Goal: Information Seeking & Learning: Understand process/instructions

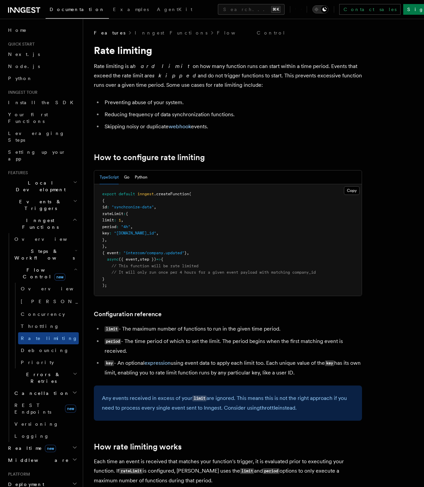
click at [328, 8] on div "Toggle dark mode" at bounding box center [324, 9] width 8 height 8
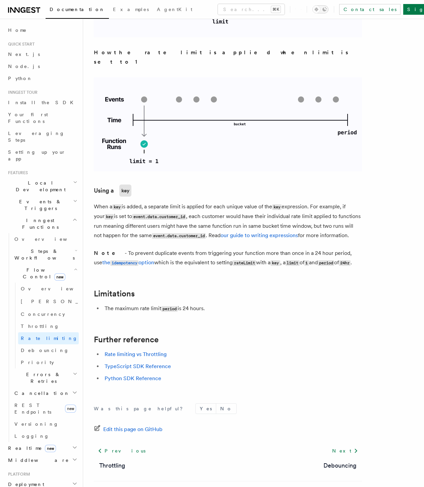
scroll to position [871, 0]
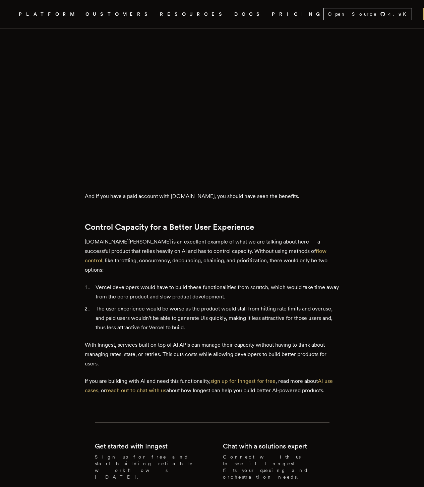
scroll to position [3482, 0]
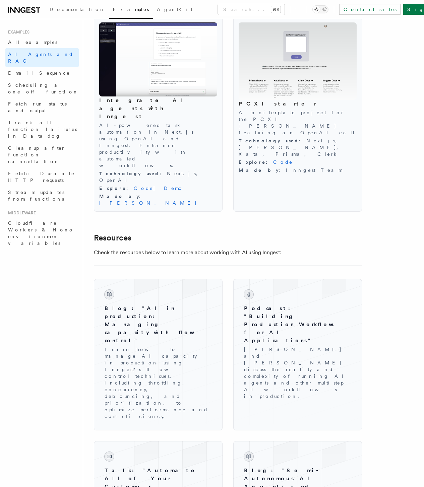
scroll to position [950, 0]
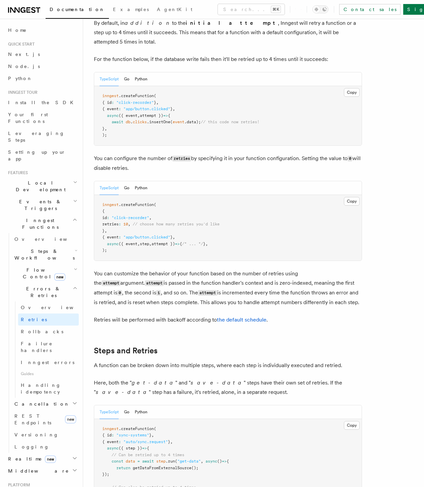
scroll to position [188, 0]
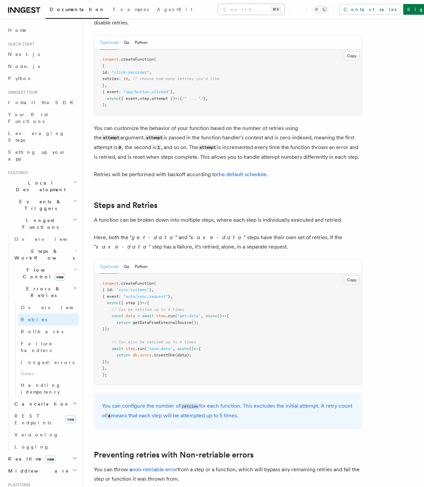
click at [218, 10] on button "Search... ⌘K" at bounding box center [251, 9] width 67 height 11
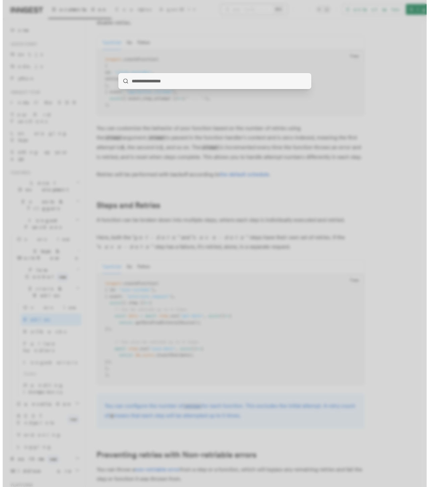
scroll to position [179, 0]
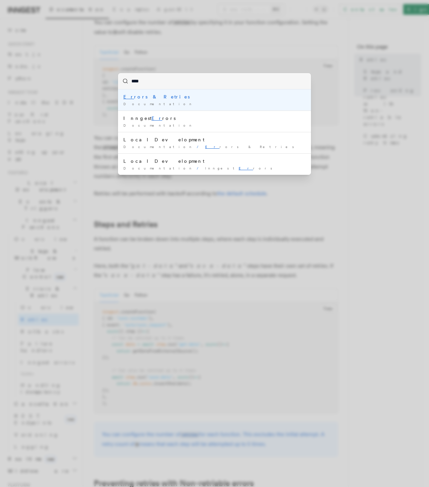
type input "*****"
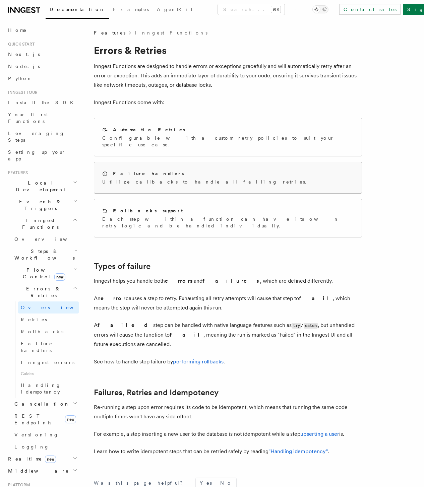
click at [153, 180] on div "Failure handlers Utilize callbacks to handle all failing retries." at bounding box center [227, 177] width 267 height 31
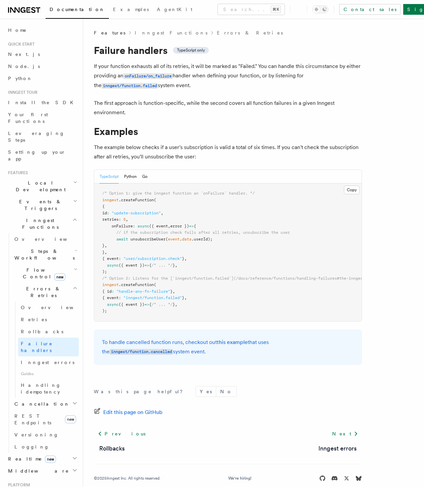
drag, startPoint x: 173, startPoint y: 320, endPoint x: 181, endPoint y: 321, distance: 7.5
click at [181, 321] on pre "/* Option 1: give the inngest function an `onFailure` handler. */ inngest .crea…" at bounding box center [227, 252] width 267 height 138
click at [239, 124] on article "Features Inngest Functions Errors & Retries Failure handlers TypeScript only If…" at bounding box center [253, 263] width 319 height 468
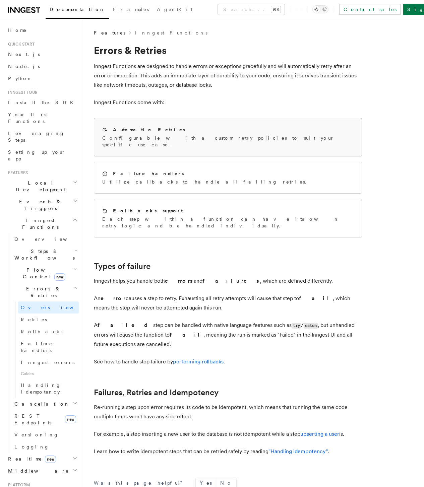
click at [169, 138] on p "Configurable with a custom retry policies to suit your specific use case." at bounding box center [227, 141] width 251 height 13
click at [223, 216] on p "Each step within a function can have its own retry logic and be handled individ…" at bounding box center [227, 222] width 251 height 13
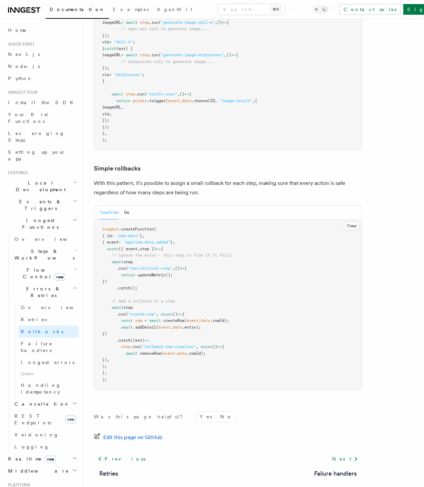
scroll to position [257, 0]
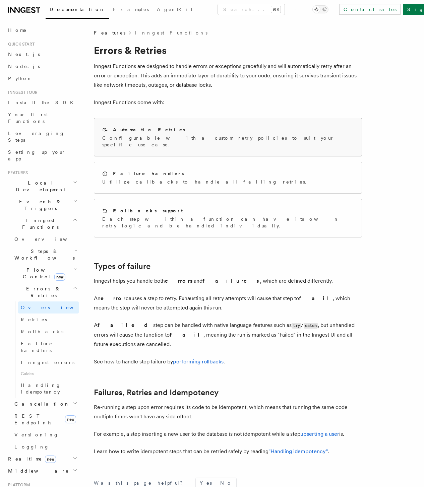
click at [172, 139] on p "Configurable with a custom retry policies to suit your specific use case." at bounding box center [227, 141] width 251 height 13
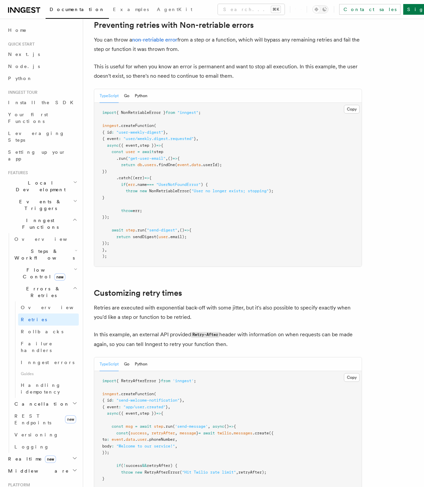
scroll to position [726, 0]
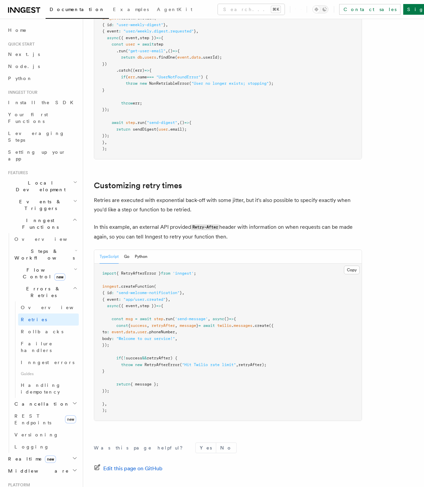
click at [261, 367] on span "retryAfter);" at bounding box center [252, 364] width 28 height 5
click at [170, 367] on span "RetryAfterError" at bounding box center [161, 364] width 35 height 5
copy span "RetryAfterError"
